Goal: Answer question/provide support: Share knowledge or assist other users

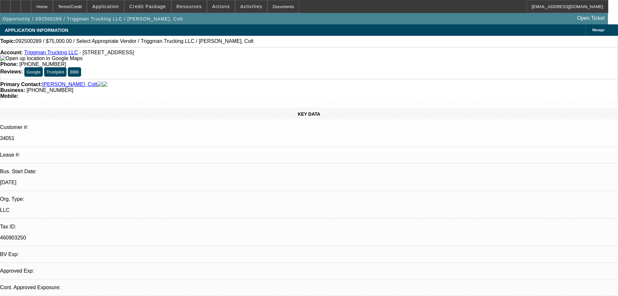
select select "0"
select select "2"
select select "0.1"
radio input "true"
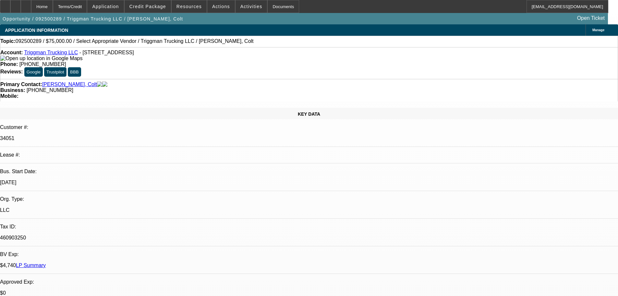
select select "1"
select select "2"
select select "4"
radio input "true"
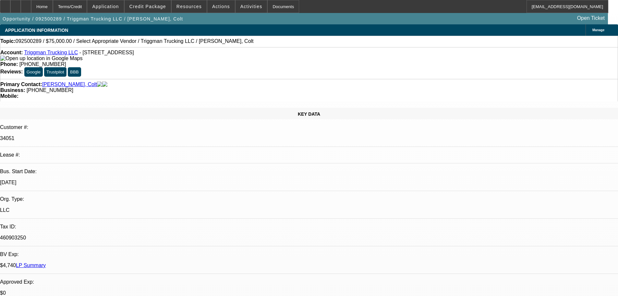
type textarea "BRAND NEW SVC DEAL WITH ONLY 1 PAYMENT MADE, GPS IS ACTIVE."
radio input "true"
